Goal: Entertainment & Leisure: Consume media (video, audio)

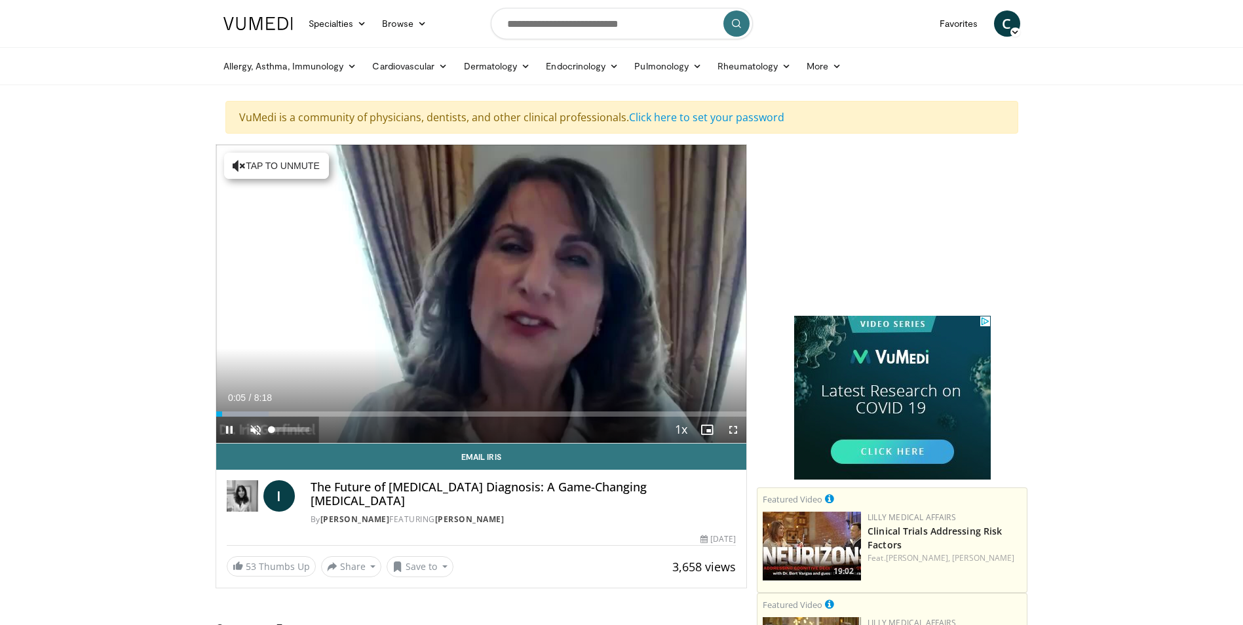
click at [261, 429] on span "Video Player" at bounding box center [255, 430] width 26 height 26
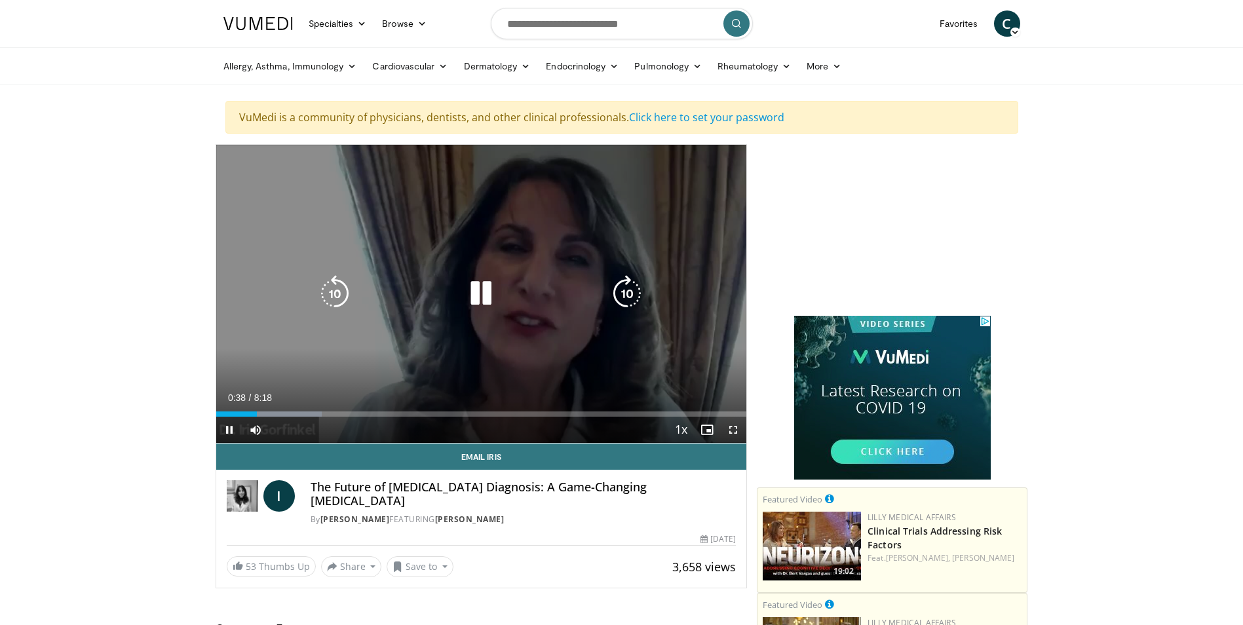
click at [624, 291] on icon "Video Player" at bounding box center [627, 293] width 37 height 37
click at [618, 295] on icon "Video Player" at bounding box center [627, 293] width 37 height 37
click at [619, 295] on icon "Video Player" at bounding box center [627, 293] width 37 height 37
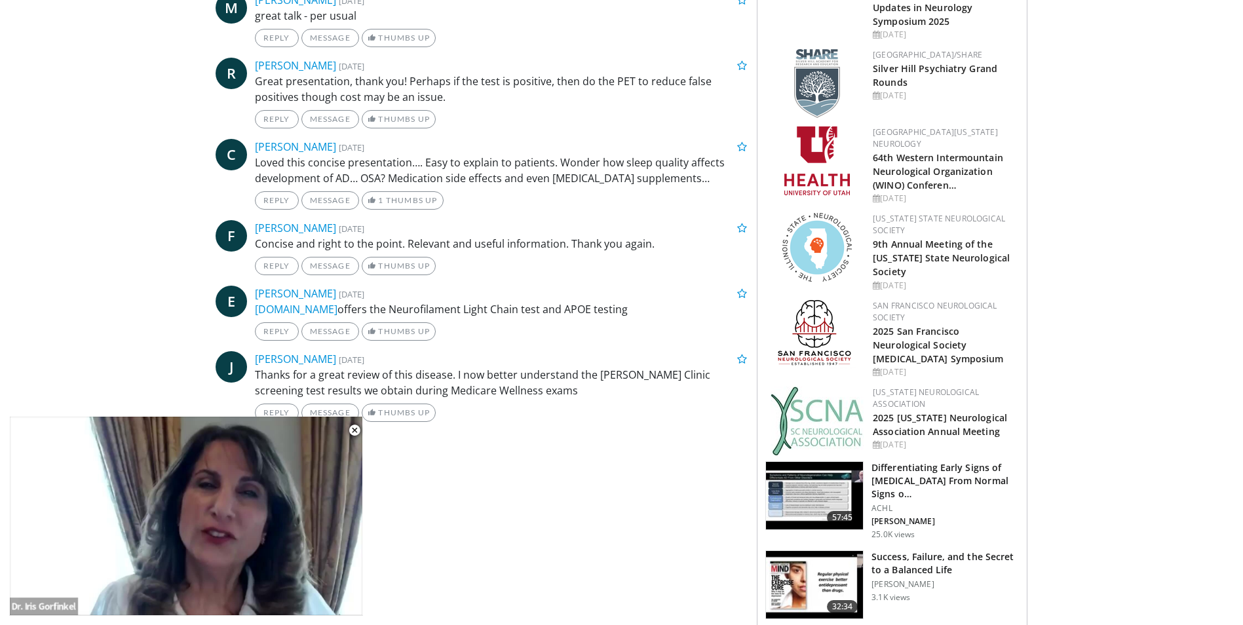
scroll to position [917, 0]
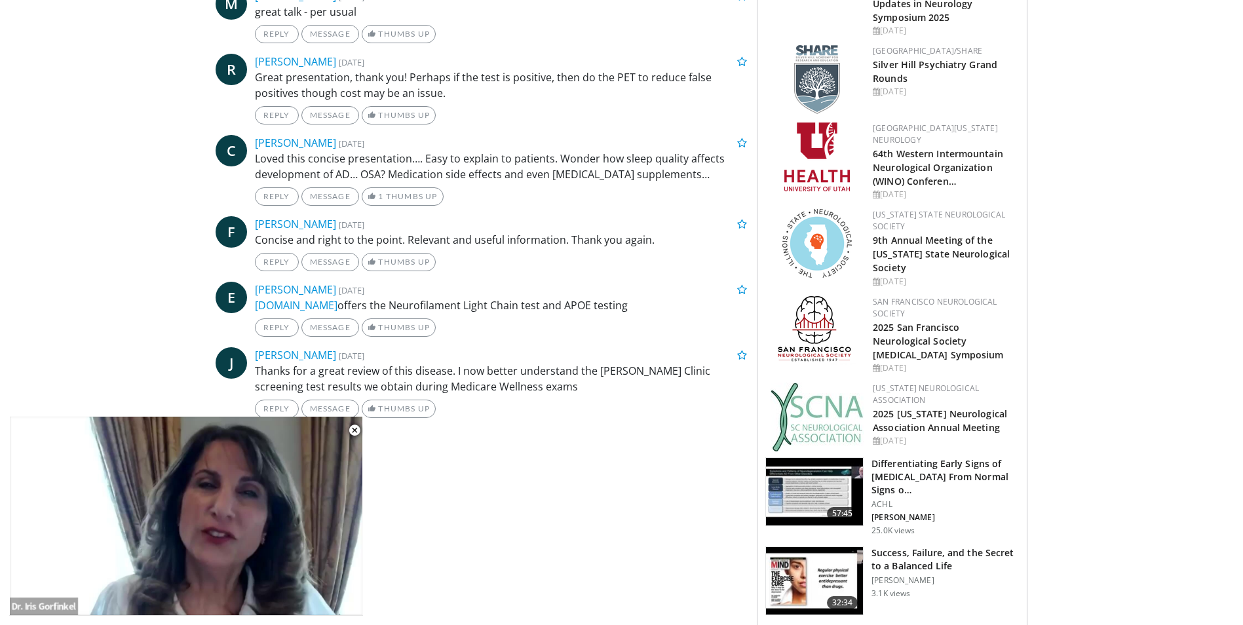
click at [180, 514] on div "20 seconds Tap to unmute" at bounding box center [186, 516] width 354 height 199
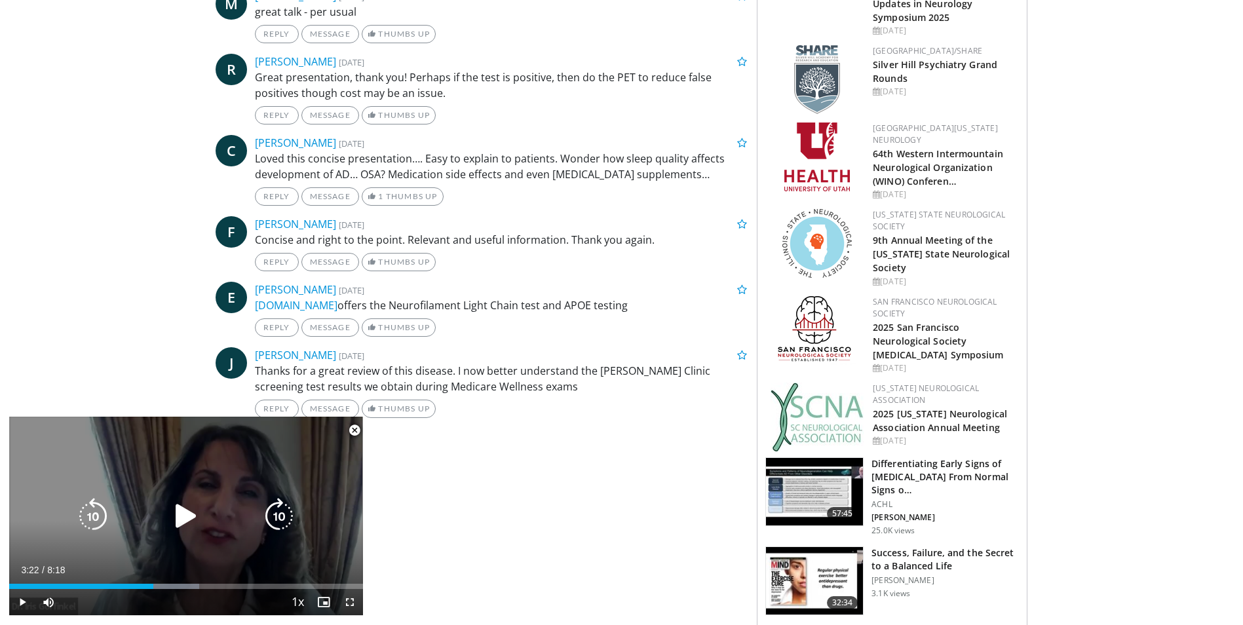
click at [182, 513] on icon "Video Player" at bounding box center [186, 516] width 37 height 37
click at [271, 514] on icon "Video Player" at bounding box center [279, 516] width 37 height 37
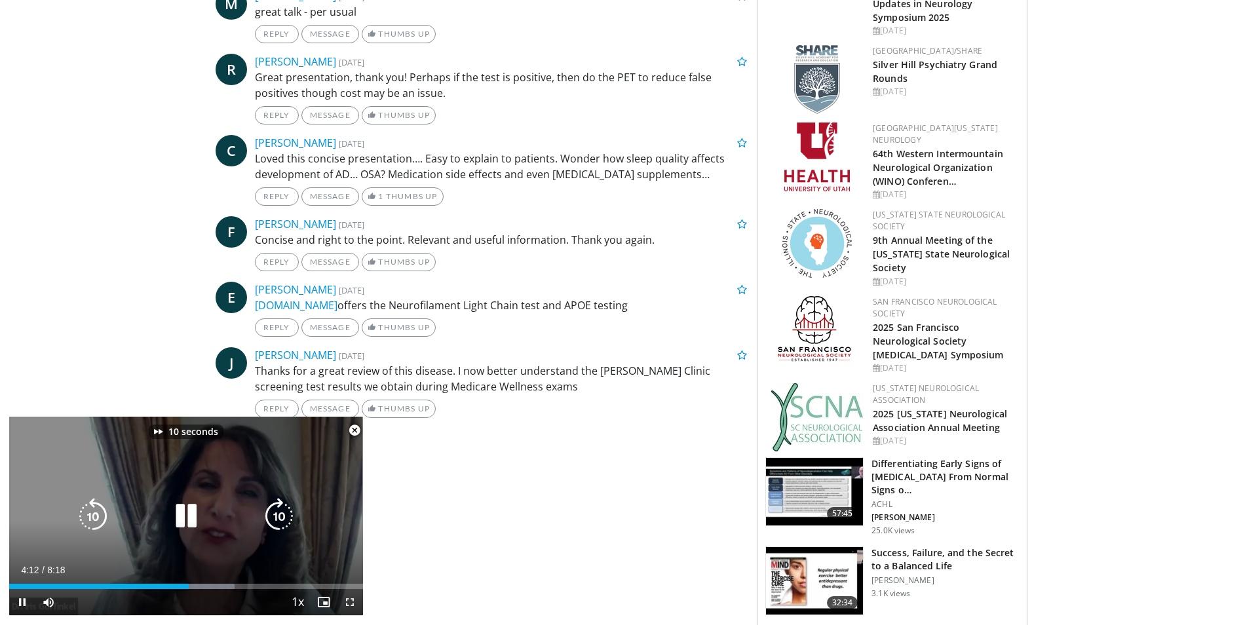
click at [271, 514] on icon "Video Player" at bounding box center [279, 516] width 37 height 37
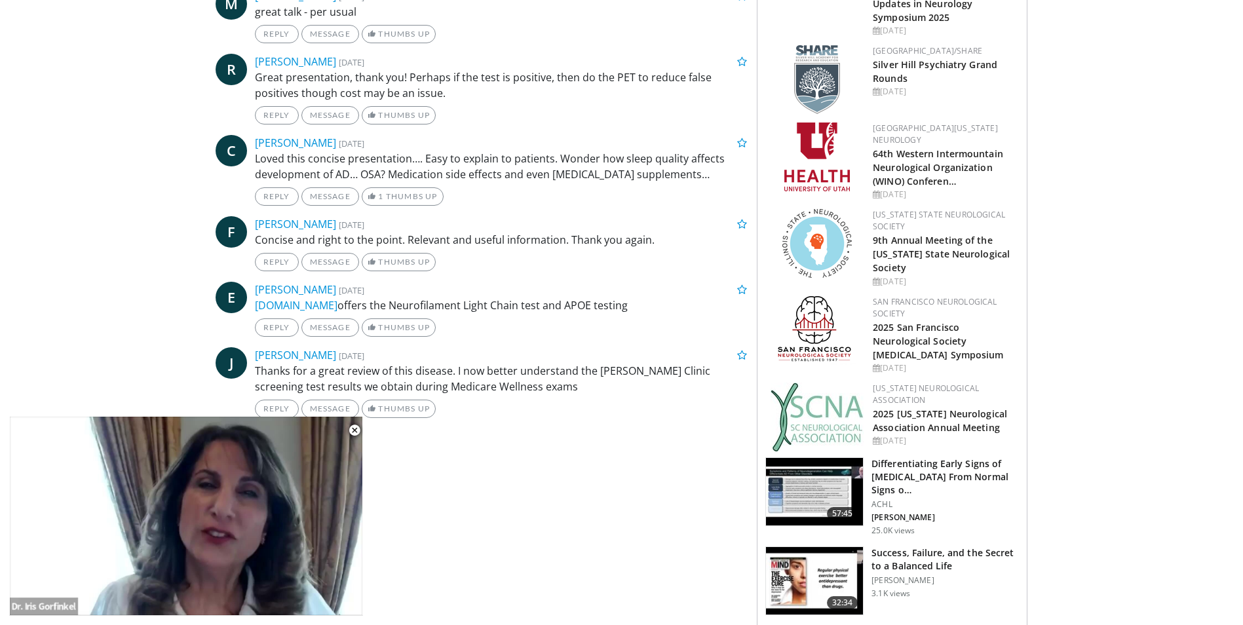
click at [271, 514] on div "30 seconds Tap to unmute" at bounding box center [186, 516] width 354 height 199
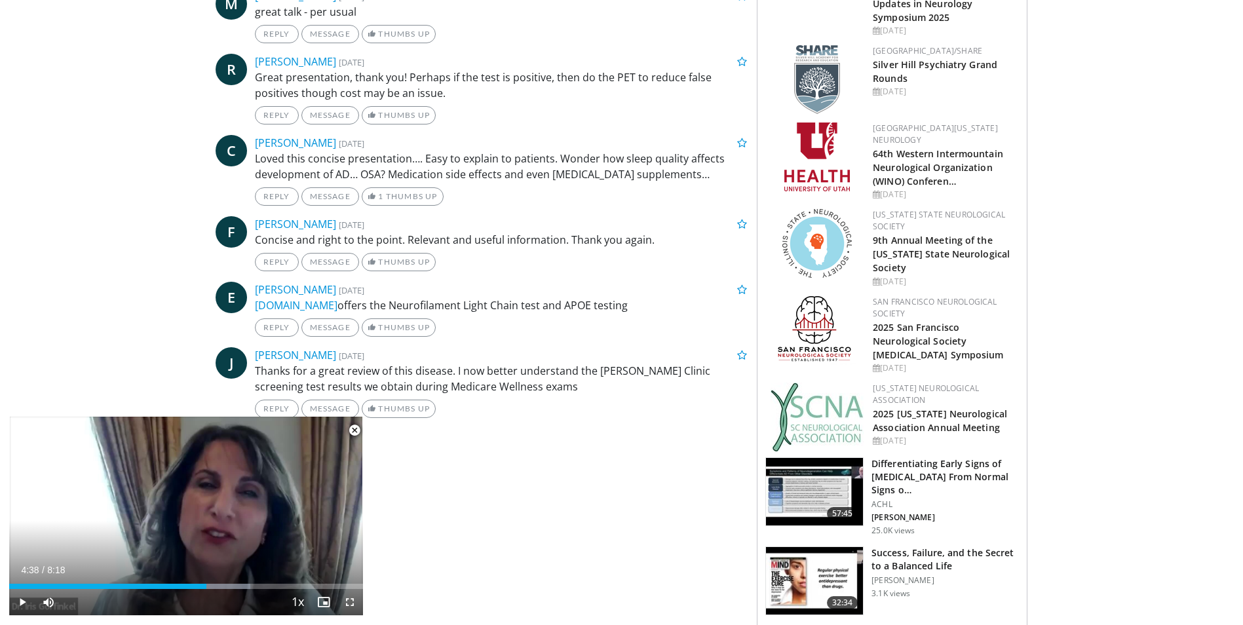
click at [271, 515] on div "30 seconds Tap to unmute" at bounding box center [186, 516] width 354 height 199
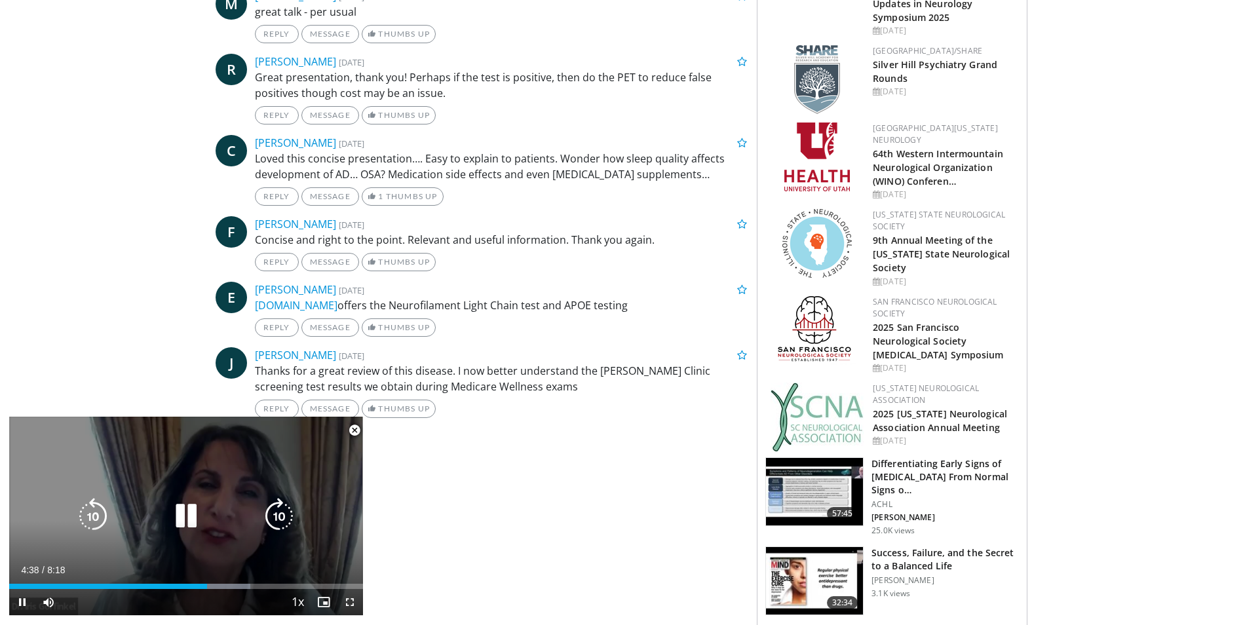
click at [271, 515] on icon "Video Player" at bounding box center [279, 516] width 37 height 37
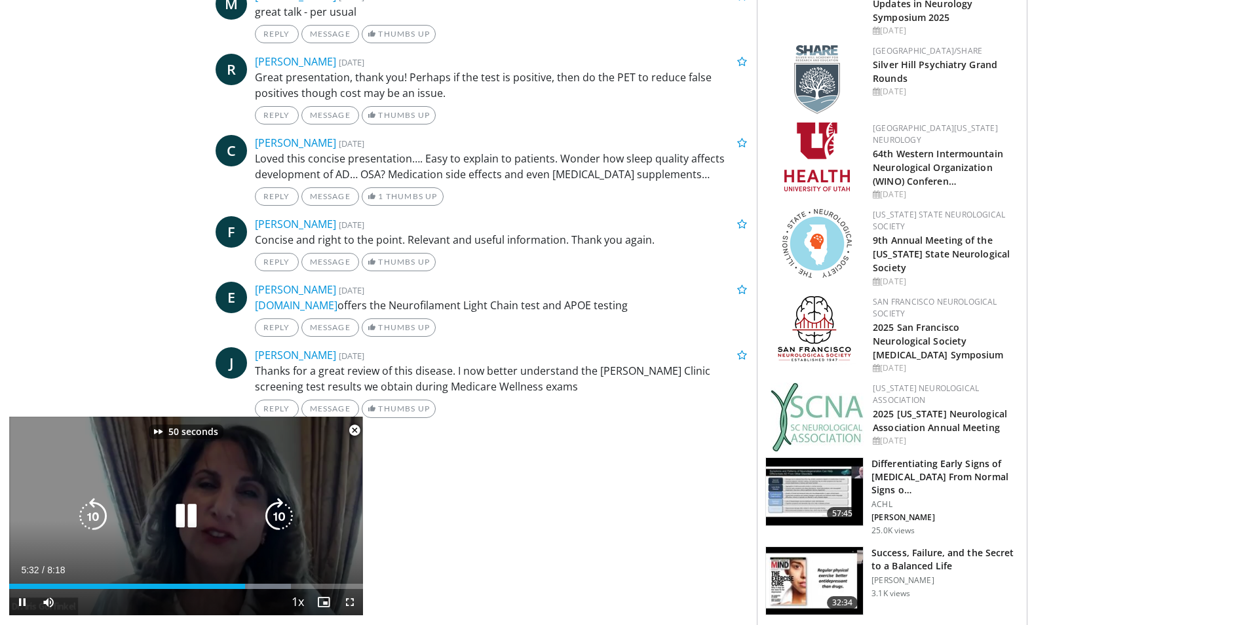
click at [271, 515] on icon "Video Player" at bounding box center [279, 516] width 37 height 37
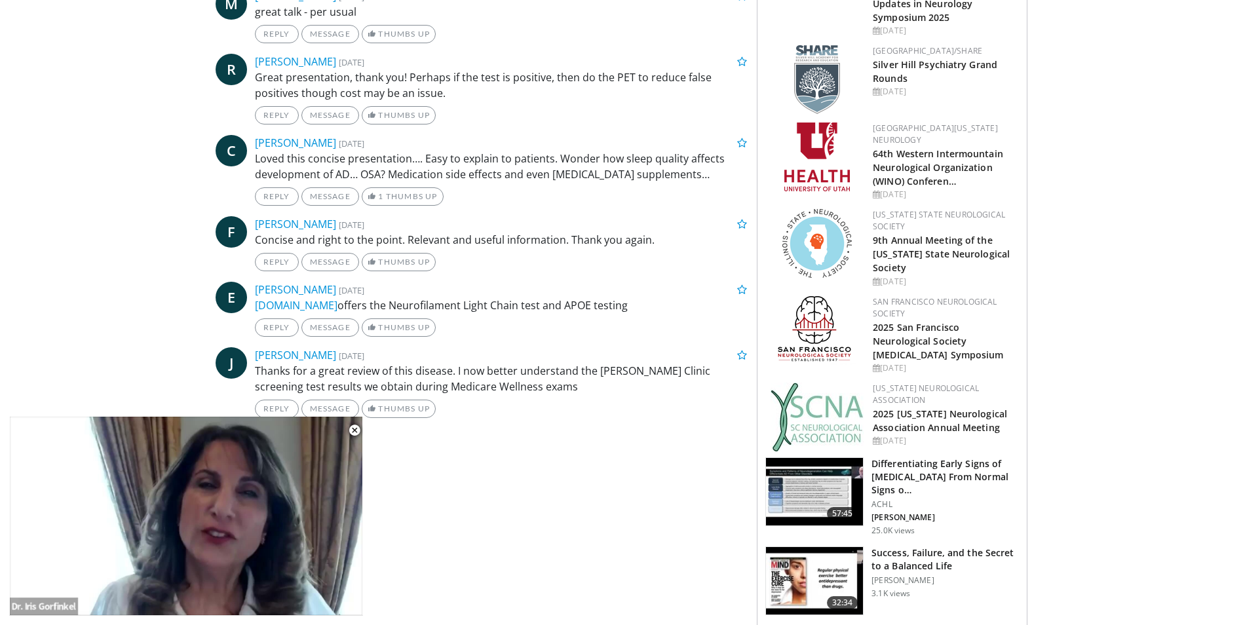
click at [271, 515] on div "80 seconds Tap to unmute" at bounding box center [186, 516] width 354 height 199
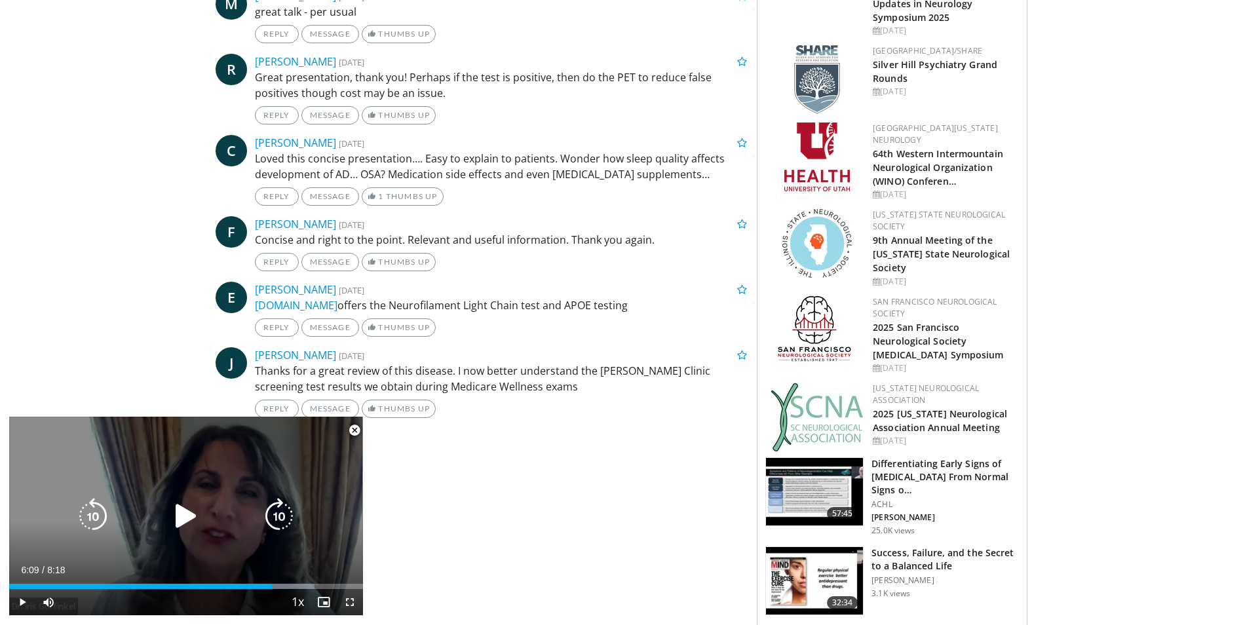
click at [275, 516] on icon "Video Player" at bounding box center [279, 516] width 37 height 37
click at [178, 520] on icon "Video Player" at bounding box center [186, 516] width 37 height 37
click at [280, 514] on icon "Video Player" at bounding box center [279, 516] width 37 height 37
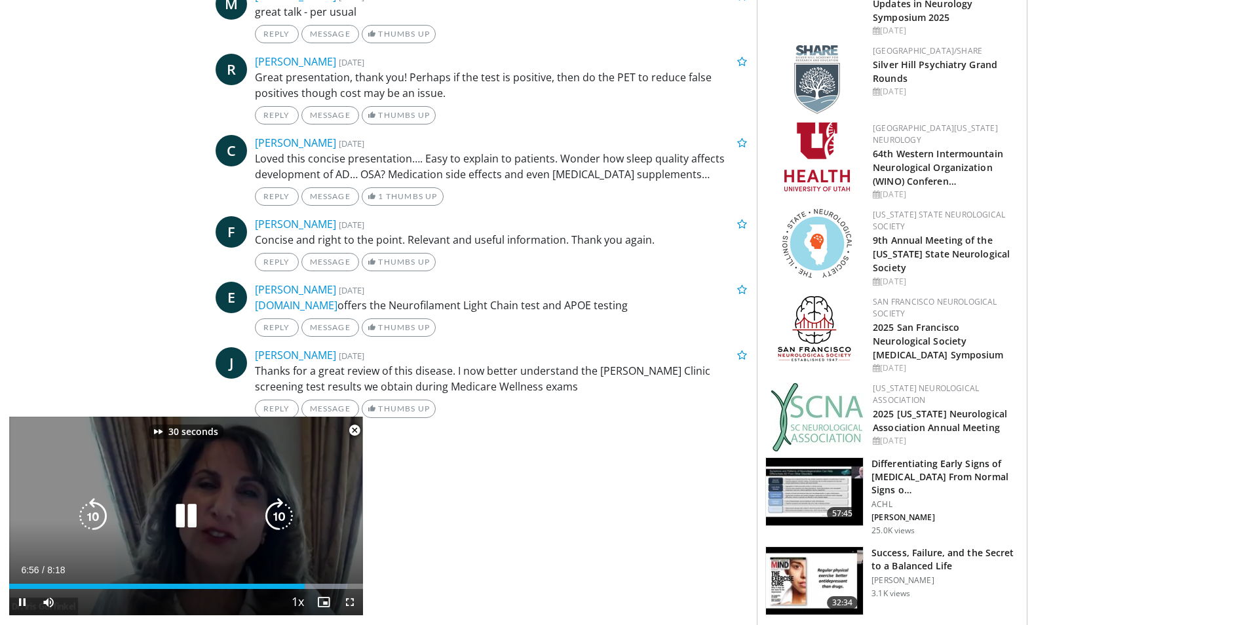
click at [280, 514] on icon "Video Player" at bounding box center [279, 516] width 37 height 37
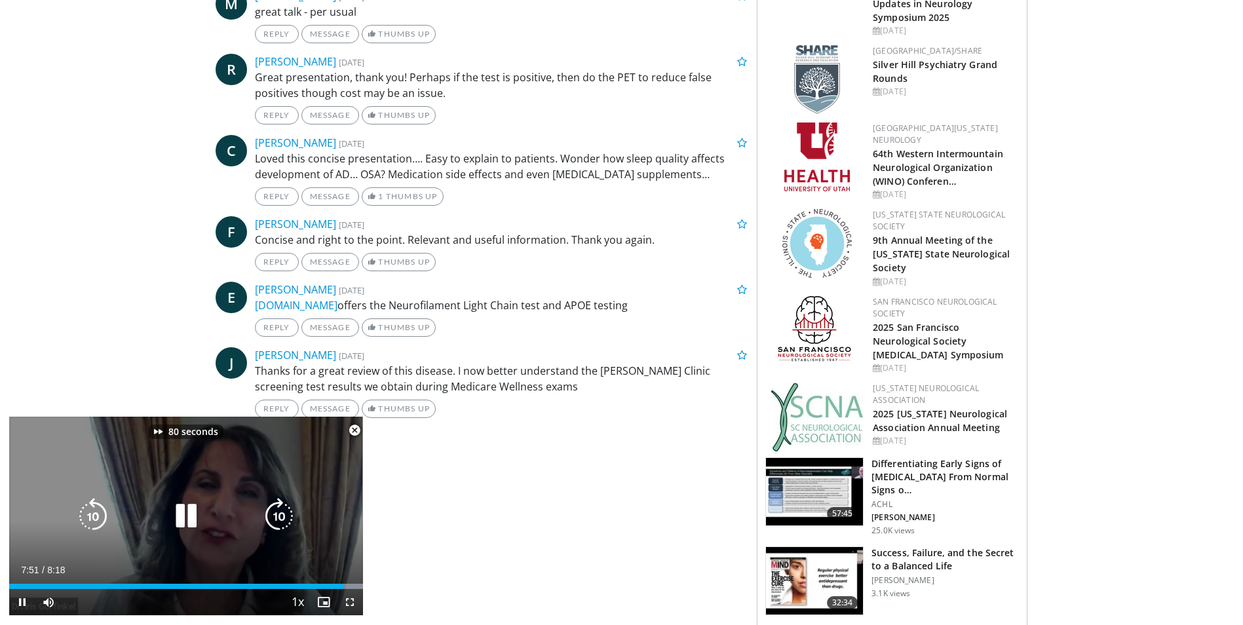
click at [280, 514] on icon "Video Player" at bounding box center [279, 516] width 37 height 37
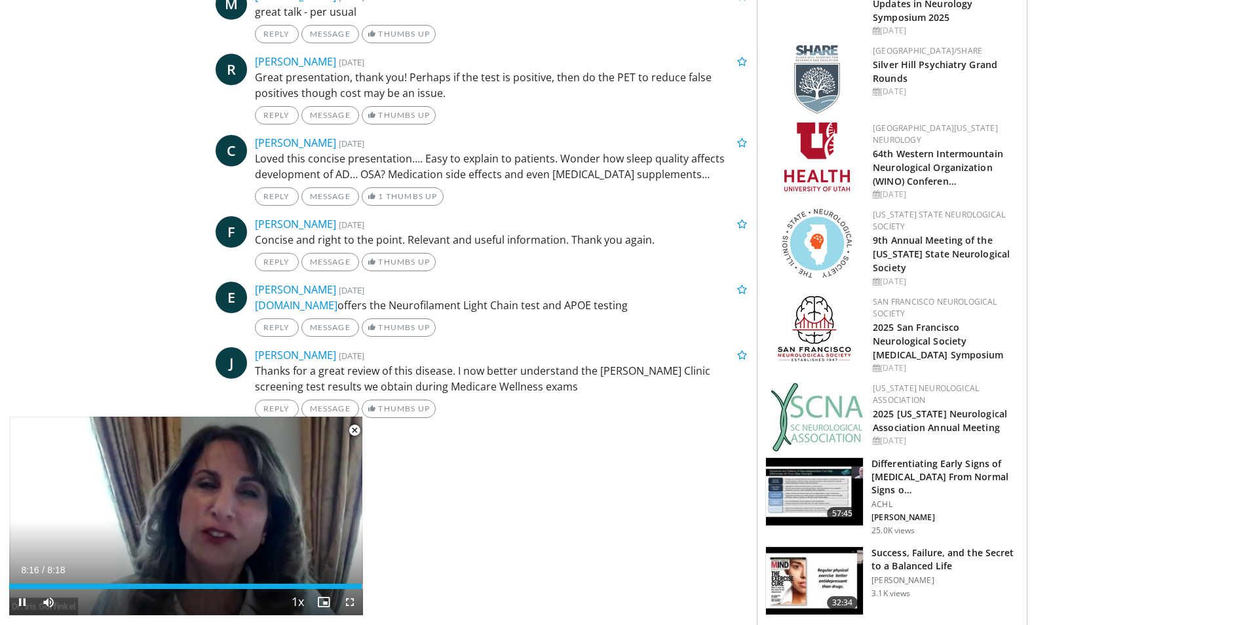
click at [354, 425] on span "Video Player" at bounding box center [354, 430] width 26 height 26
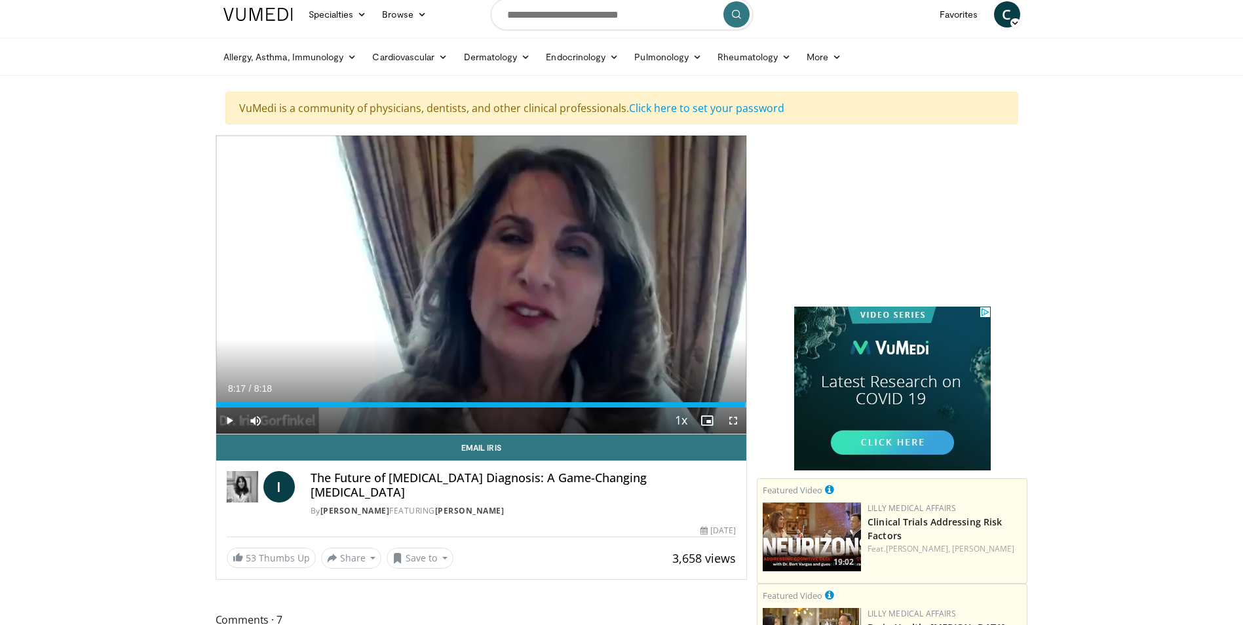
scroll to position [0, 0]
